Goal: Information Seeking & Learning: Learn about a topic

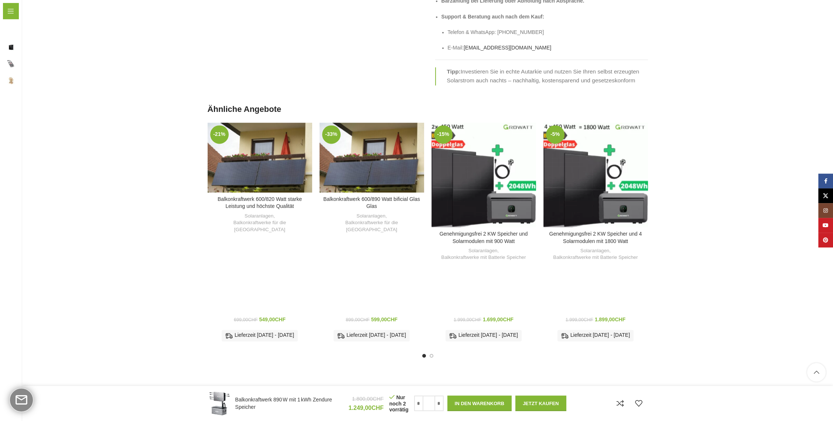
scroll to position [1715, 0]
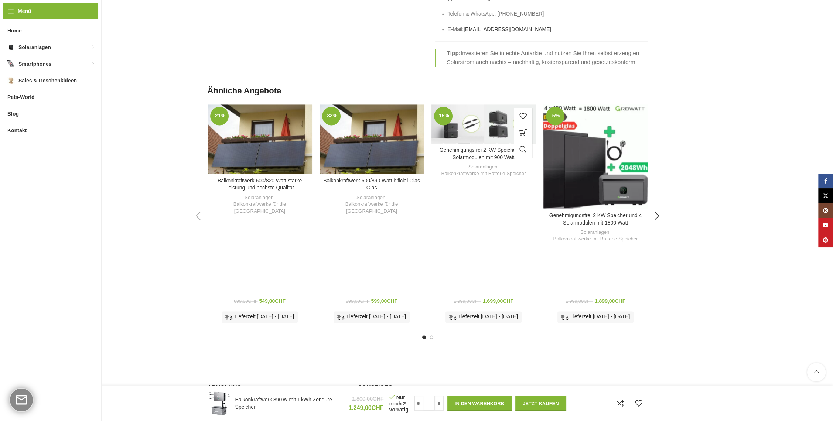
click at [467, 170] on link "Balkonkraftwerke mit Batterie Speicher" at bounding box center [483, 173] width 85 height 7
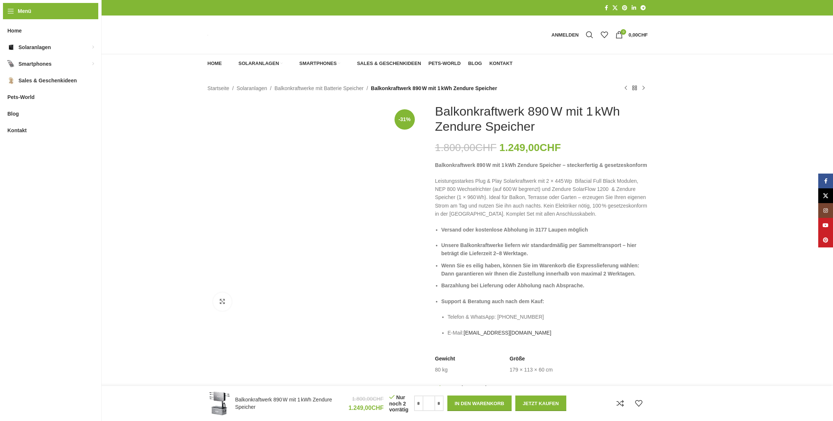
scroll to position [1715, 0]
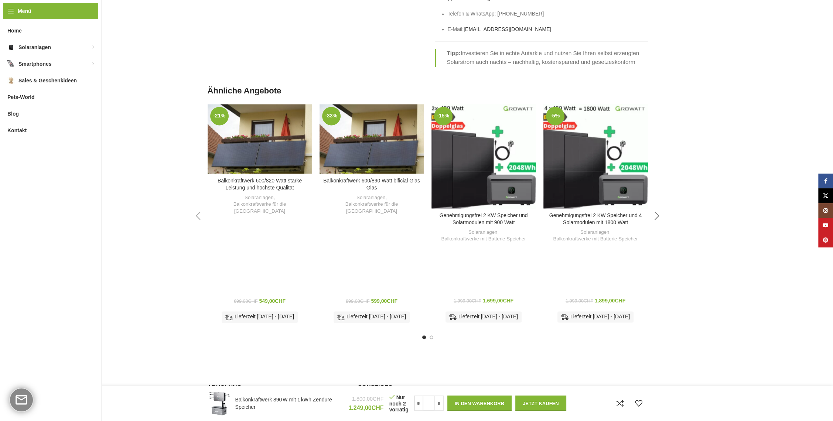
click at [648, 333] on div at bounding box center [427, 333] width 440 height 0
click at [657, 207] on div "Next slide" at bounding box center [657, 216] width 18 height 18
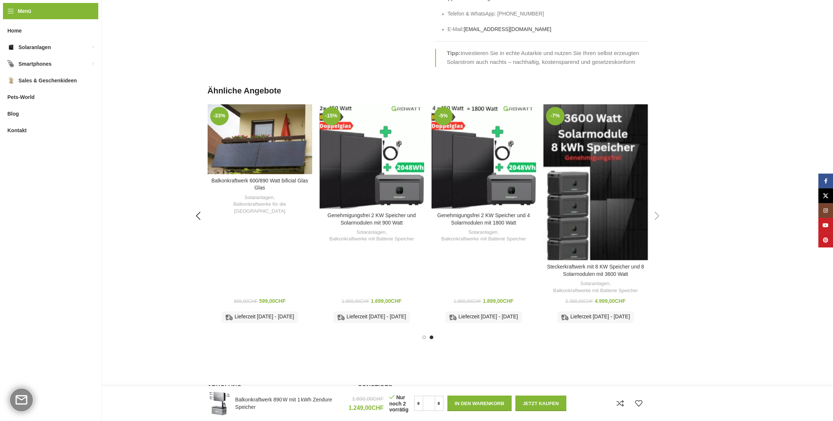
click at [657, 207] on div "Next slide" at bounding box center [657, 216] width 18 height 18
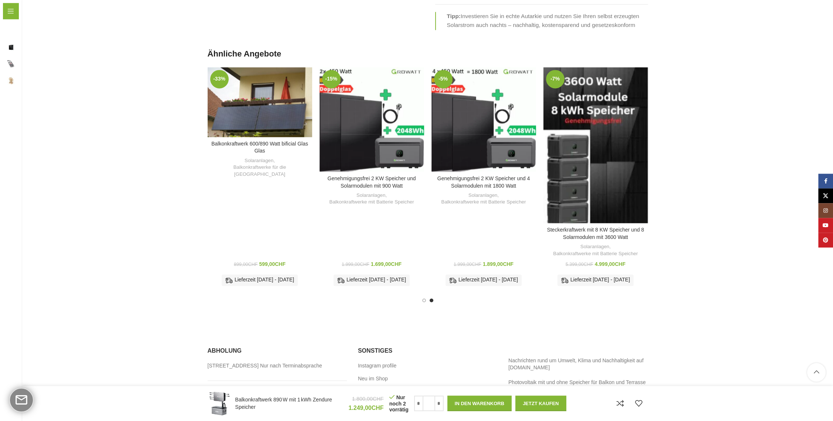
scroll to position [1823, 0]
